Goal: Check status: Check status

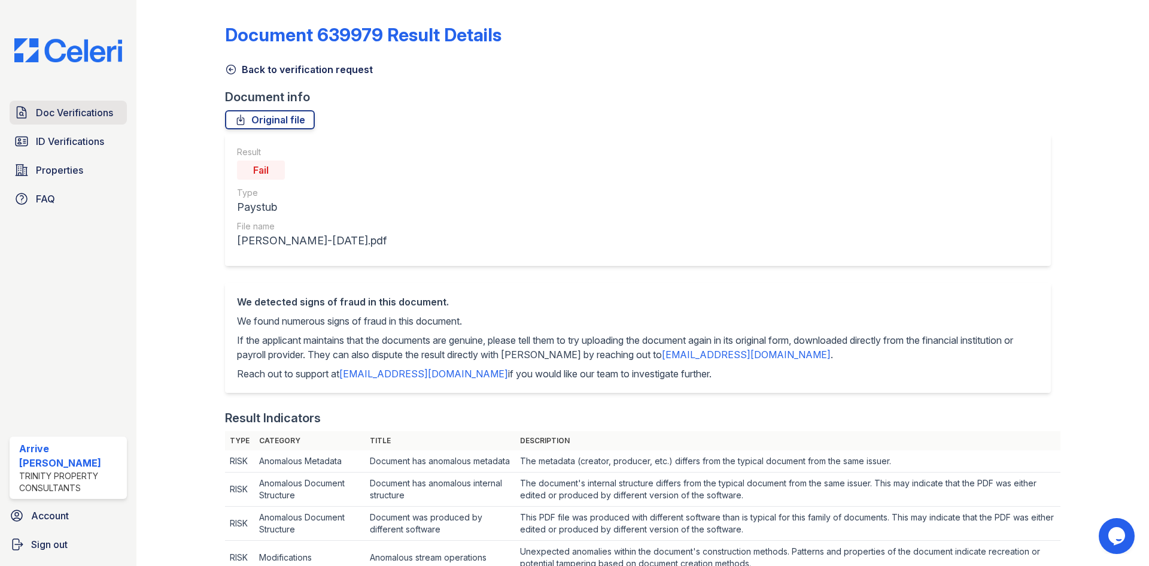
click at [104, 117] on span "Doc Verifications" at bounding box center [74, 112] width 77 height 14
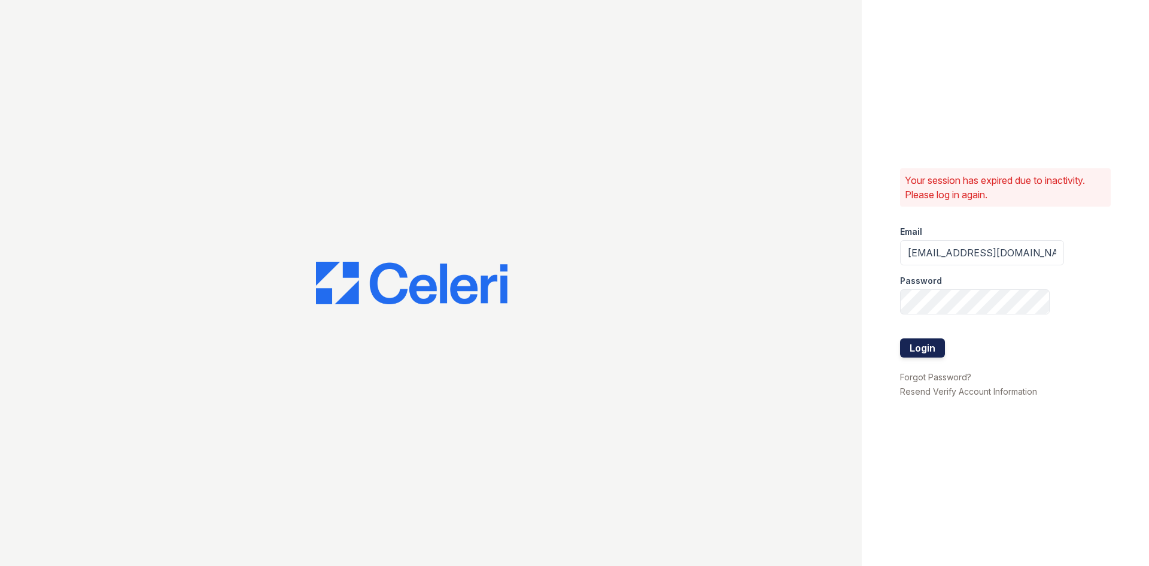
click at [923, 350] on button "Login" at bounding box center [922, 347] width 45 height 19
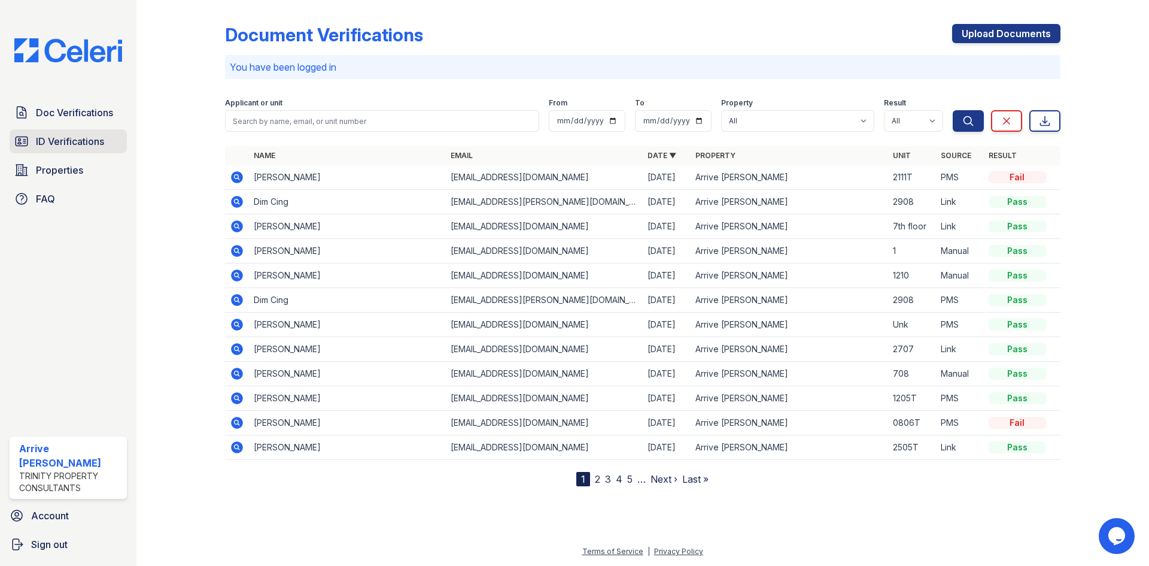
click at [112, 151] on link "ID Verifications" at bounding box center [68, 141] width 117 height 24
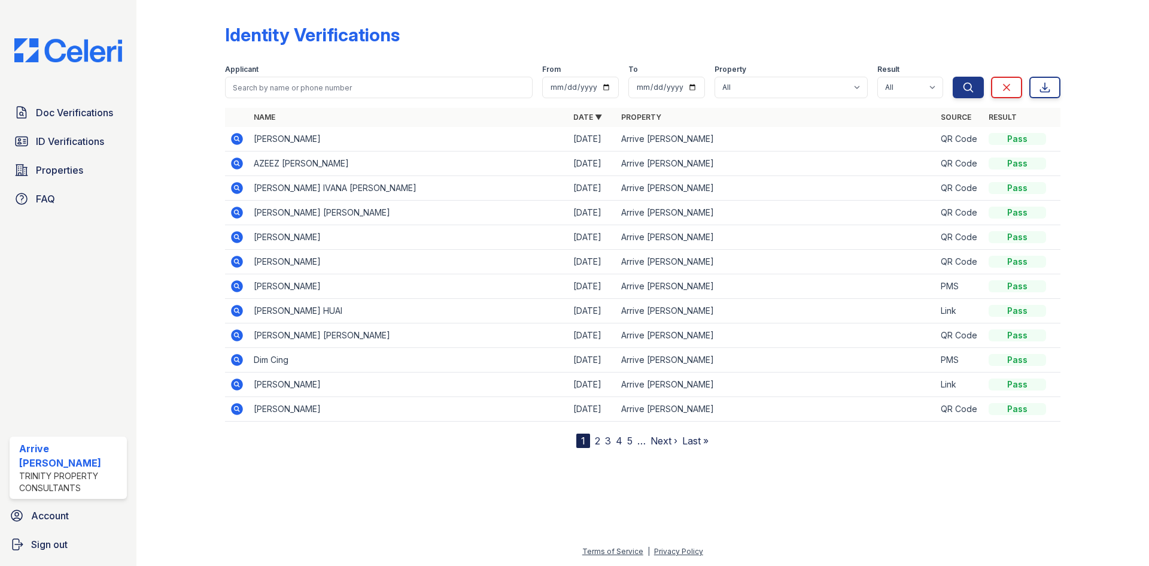
click at [233, 288] on icon at bounding box center [237, 286] width 12 height 12
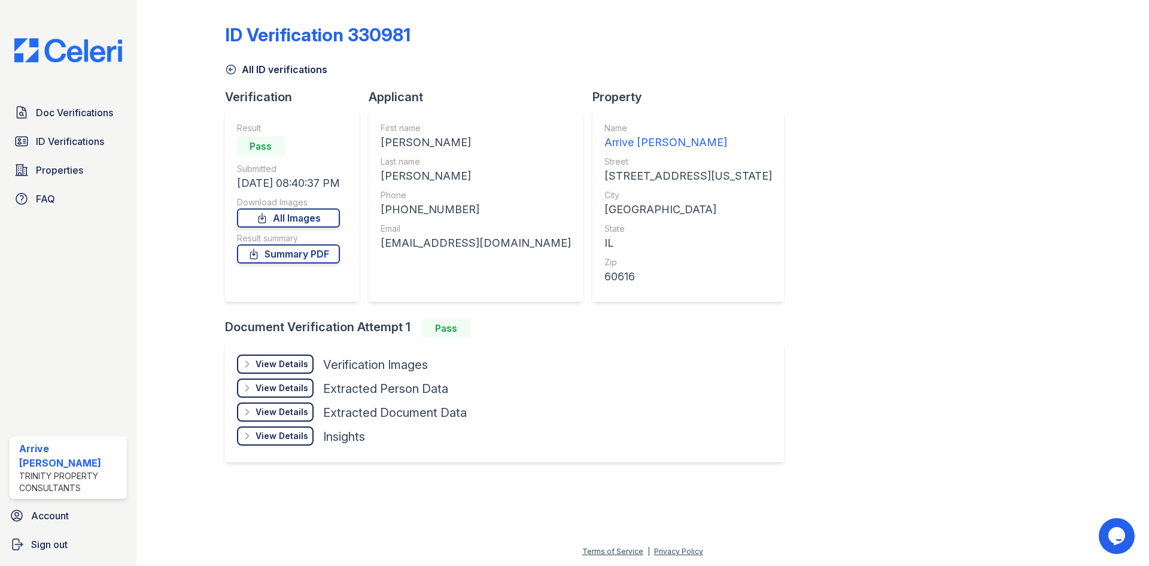
click at [277, 357] on div "View Details Details" at bounding box center [275, 363] width 77 height 19
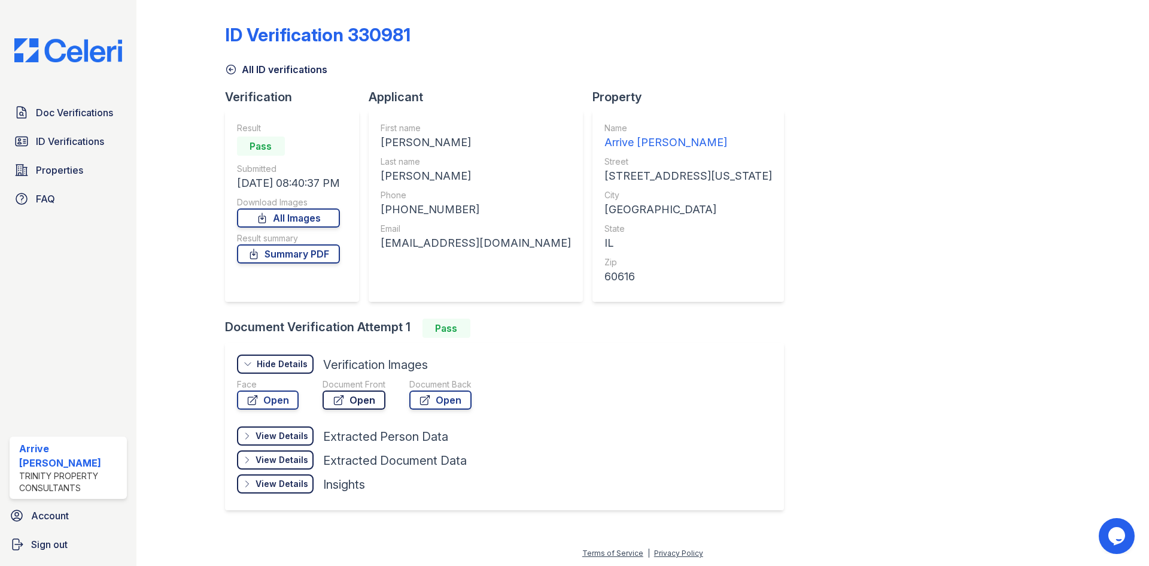
click at [333, 396] on icon at bounding box center [339, 400] width 12 height 12
